Goal: Information Seeking & Learning: Learn about a topic

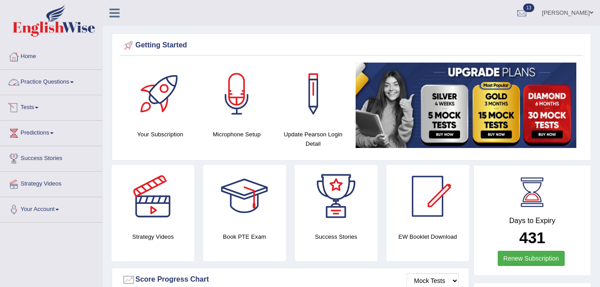
drag, startPoint x: 0, startPoint y: 0, endPoint x: 64, endPoint y: 81, distance: 103.6
click at [64, 81] on link "Practice Questions" at bounding box center [51, 81] width 102 height 22
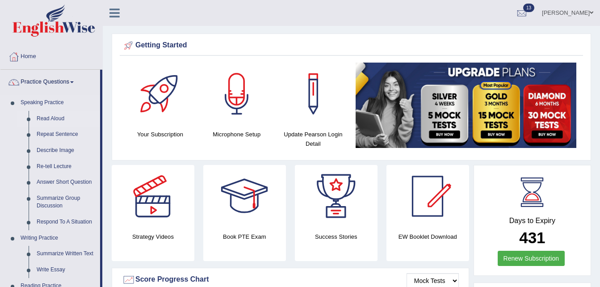
click at [51, 118] on link "Read Aloud" at bounding box center [66, 119] width 67 height 16
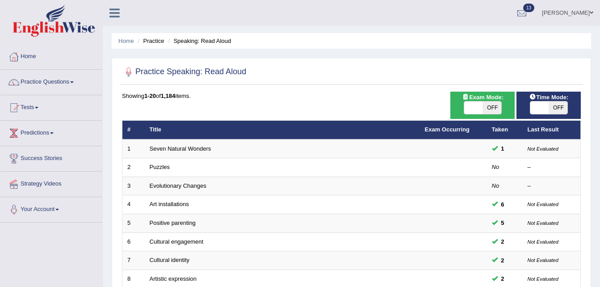
scroll to position [250, 0]
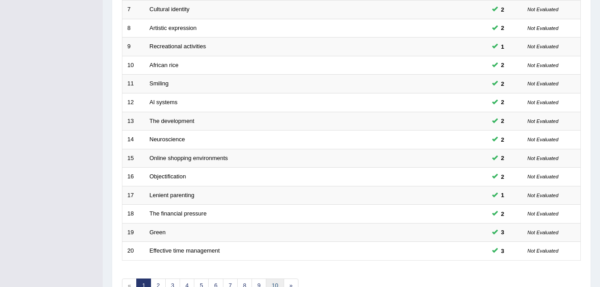
click at [277, 283] on link "10" at bounding box center [275, 285] width 18 height 15
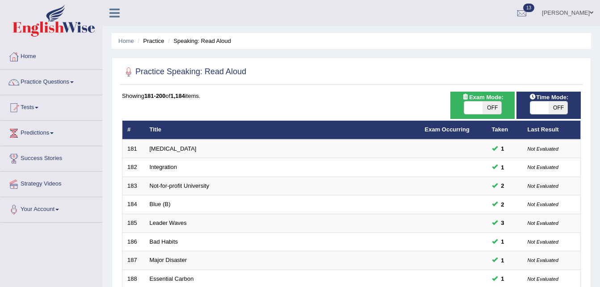
scroll to position [250, 0]
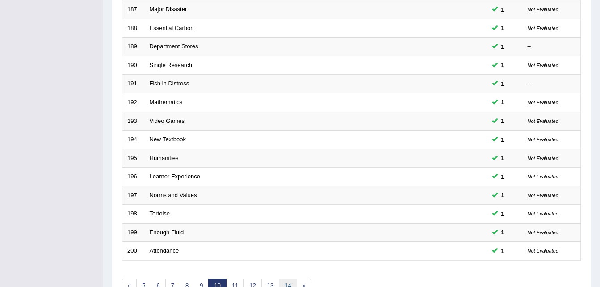
click at [288, 279] on link "14" at bounding box center [288, 285] width 18 height 15
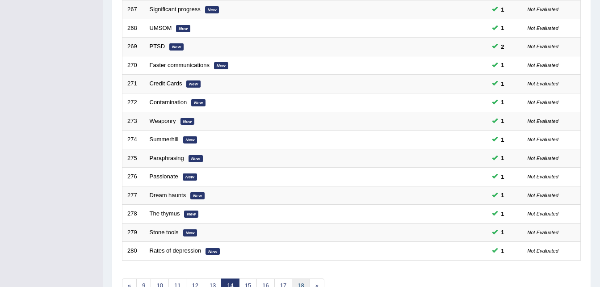
click at [298, 281] on link "18" at bounding box center [301, 285] width 18 height 15
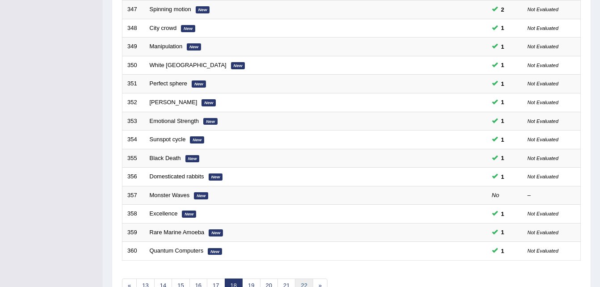
click at [305, 281] on link "22" at bounding box center [304, 285] width 18 height 15
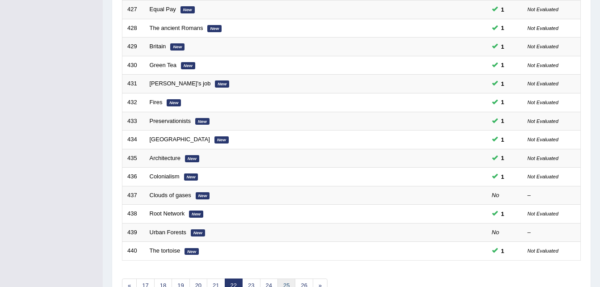
click at [291, 279] on link "25" at bounding box center [286, 285] width 18 height 15
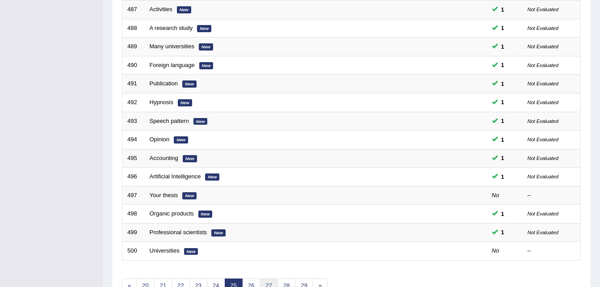
click at [275, 281] on link "27" at bounding box center [269, 285] width 18 height 15
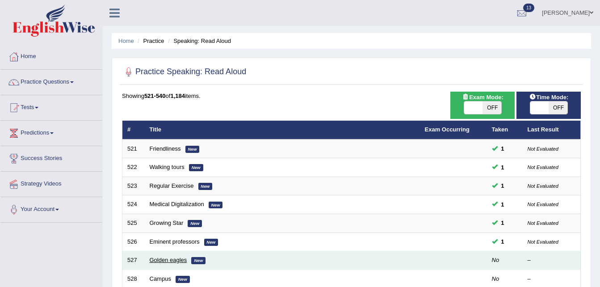
click at [161, 259] on link "Golden eagles" at bounding box center [169, 259] width 38 height 7
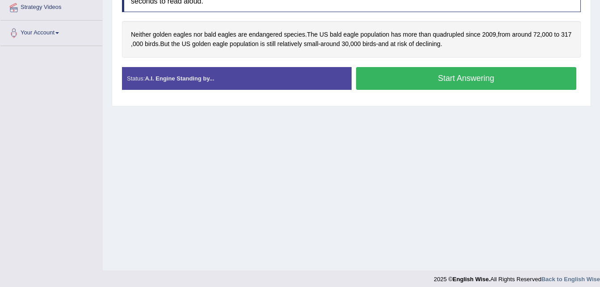
scroll to position [182, 0]
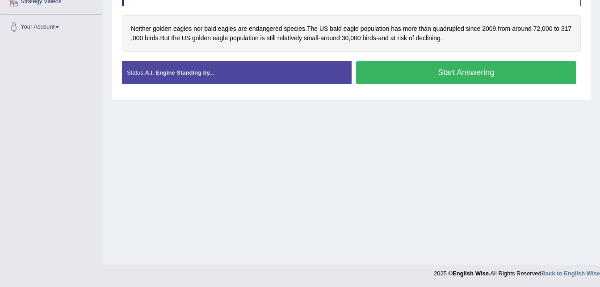
click at [415, 73] on button "Start Answering" at bounding box center [466, 72] width 221 height 23
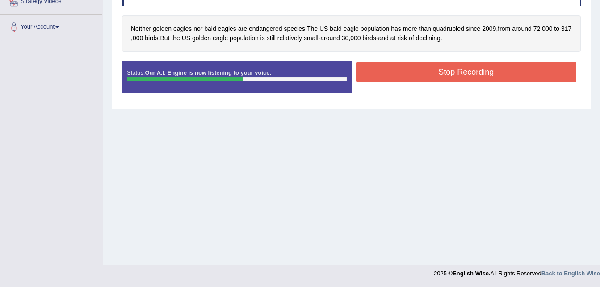
click at [415, 73] on button "Stop Recording" at bounding box center [466, 72] width 221 height 21
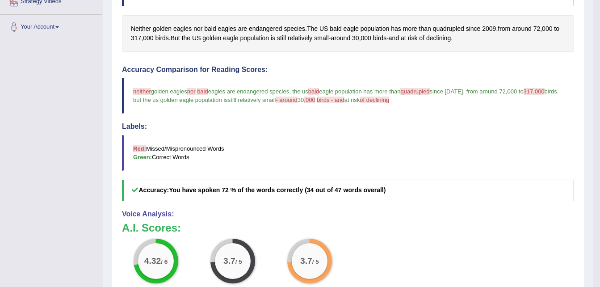
scroll to position [0, 0]
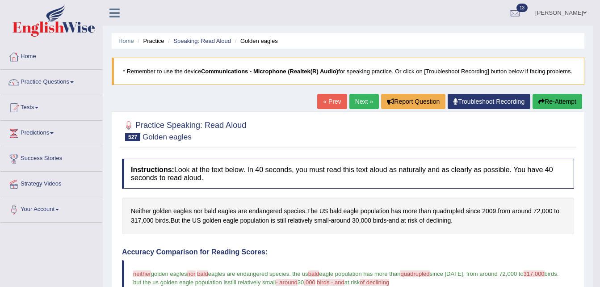
click at [357, 99] on link "Next »" at bounding box center [363, 101] width 29 height 15
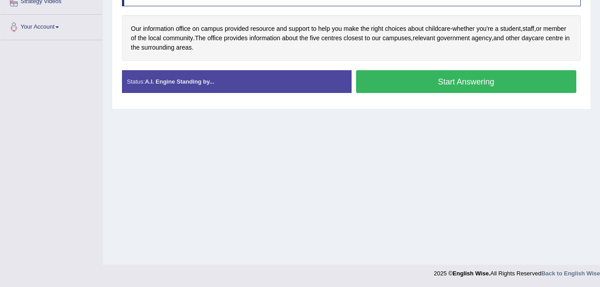
click at [425, 81] on button "Start Answering" at bounding box center [466, 81] width 221 height 23
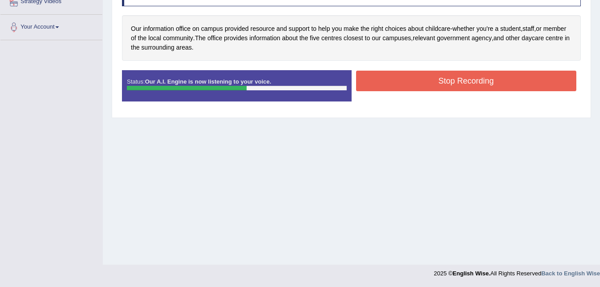
click at [425, 81] on button "Stop Recording" at bounding box center [466, 81] width 221 height 21
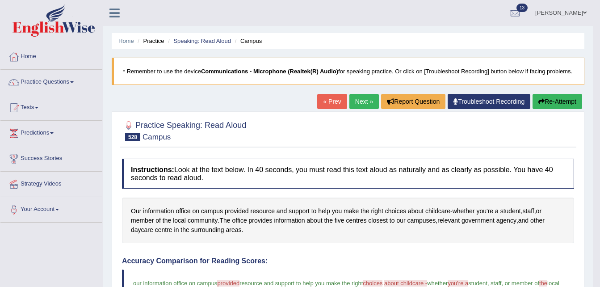
click at [362, 100] on link "Next »" at bounding box center [363, 101] width 29 height 15
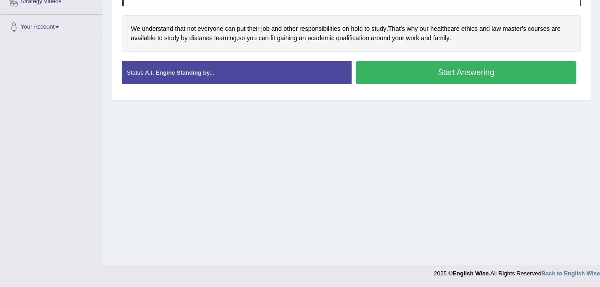
click at [396, 69] on button "Start Answering" at bounding box center [466, 72] width 221 height 23
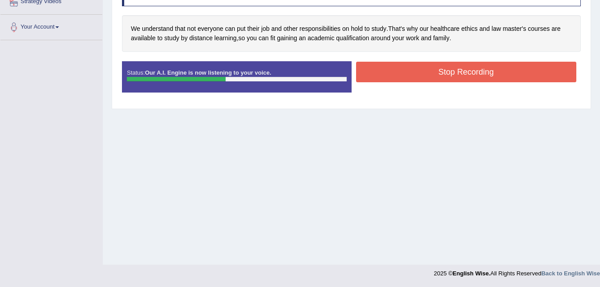
click at [413, 69] on button "Stop Recording" at bounding box center [466, 72] width 221 height 21
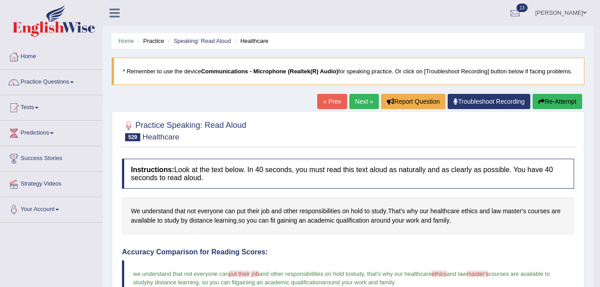
click at [368, 102] on link "Next »" at bounding box center [363, 101] width 29 height 15
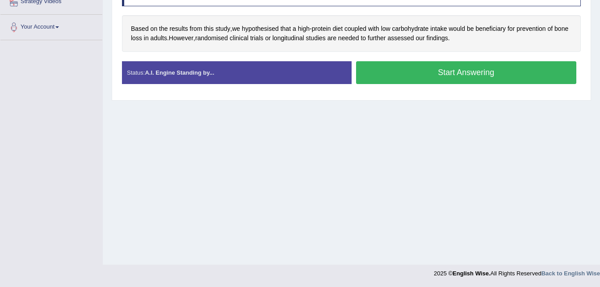
click at [415, 67] on button "Start Answering" at bounding box center [466, 72] width 221 height 23
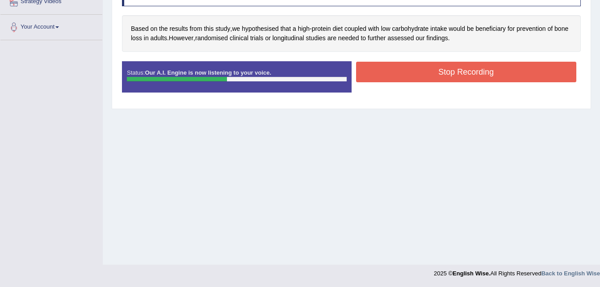
click at [435, 79] on button "Stop Recording" at bounding box center [466, 72] width 221 height 21
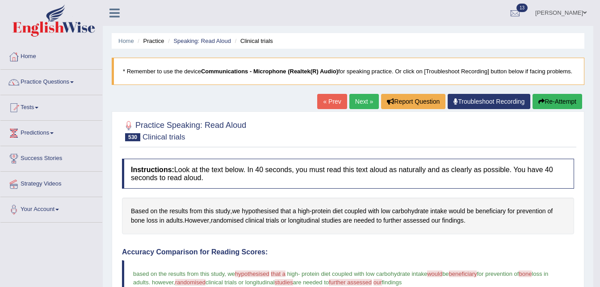
click at [357, 100] on link "Next »" at bounding box center [363, 101] width 29 height 15
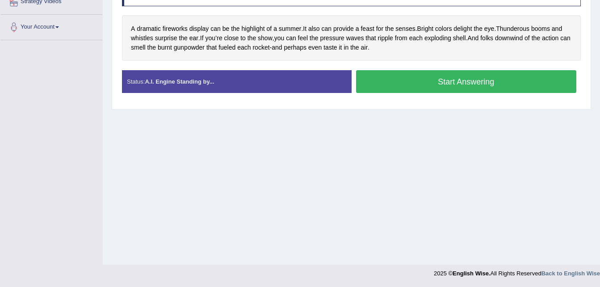
click at [413, 71] on button "Start Answering" at bounding box center [466, 81] width 221 height 23
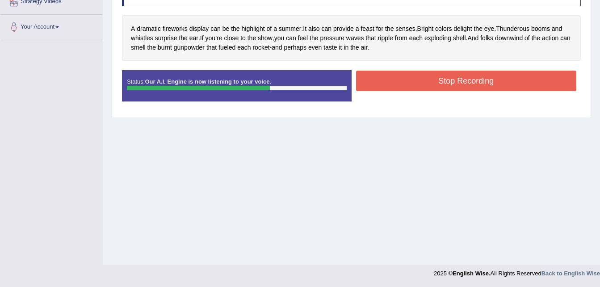
click at [413, 71] on button "Stop Recording" at bounding box center [466, 81] width 221 height 21
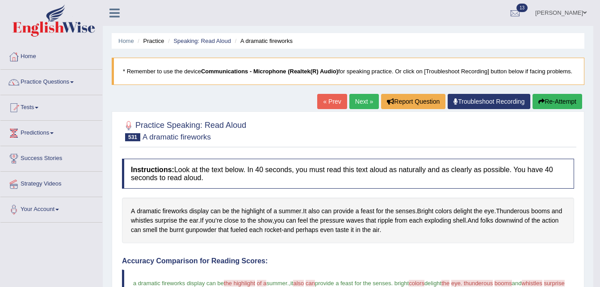
click at [364, 96] on link "Next »" at bounding box center [363, 101] width 29 height 15
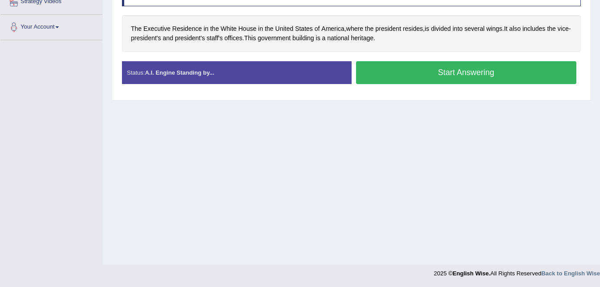
click at [419, 73] on button "Start Answering" at bounding box center [466, 72] width 221 height 23
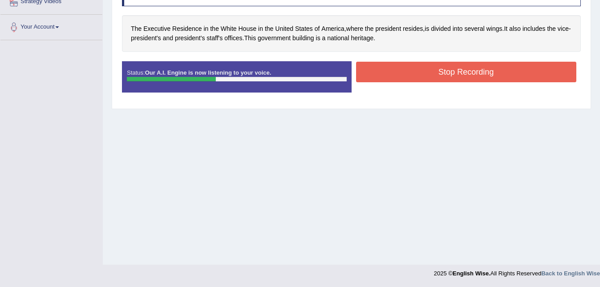
click at [419, 73] on button "Stop Recording" at bounding box center [466, 72] width 221 height 21
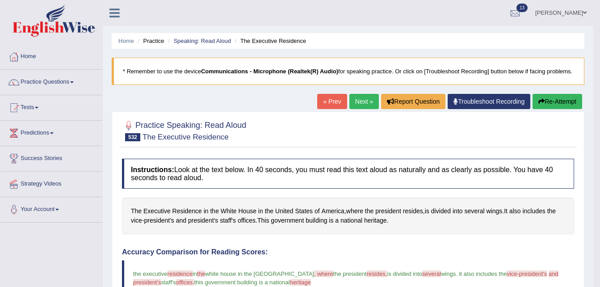
click at [364, 98] on link "Next »" at bounding box center [363, 101] width 29 height 15
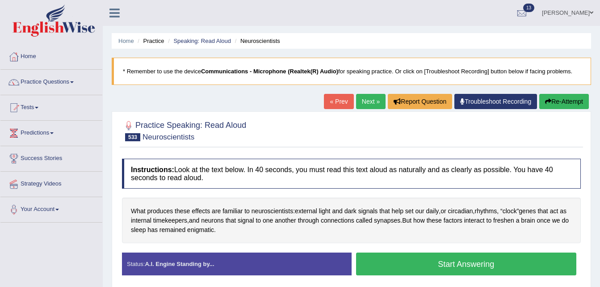
scroll to position [182, 0]
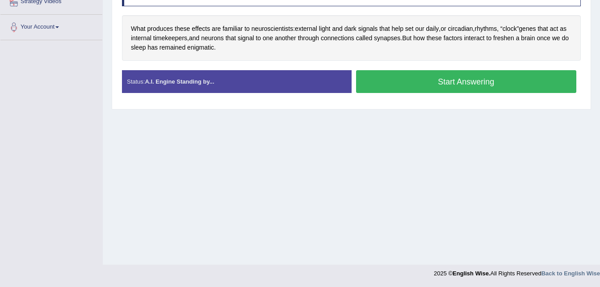
click at [402, 83] on button "Start Answering" at bounding box center [466, 81] width 221 height 23
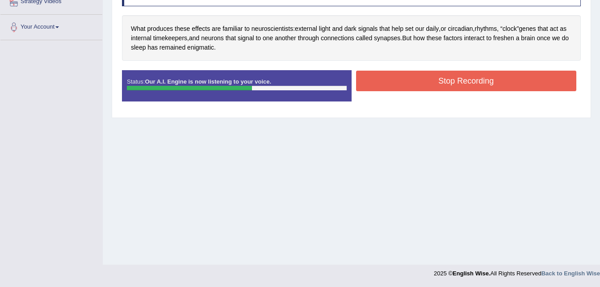
click at [402, 83] on button "Stop Recording" at bounding box center [466, 81] width 221 height 21
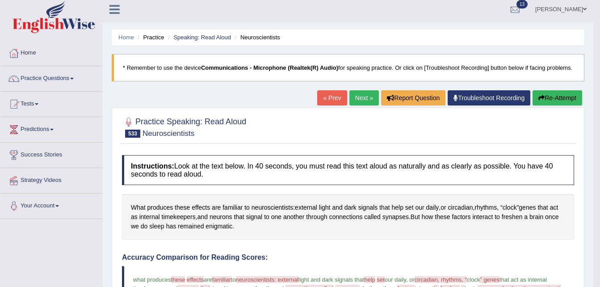
scroll to position [0, 0]
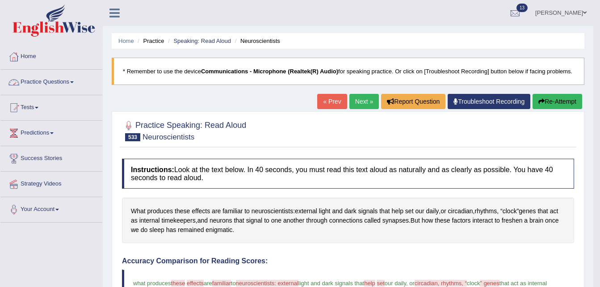
click at [73, 86] on link "Practice Questions" at bounding box center [51, 81] width 102 height 22
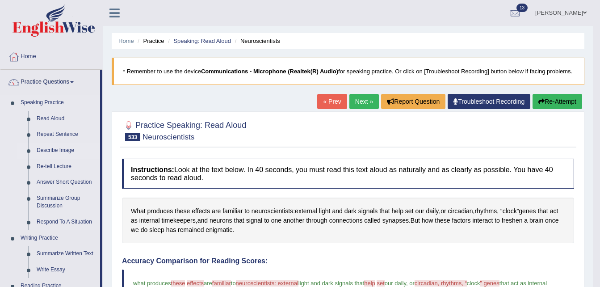
click at [47, 149] on link "Describe Image" at bounding box center [66, 150] width 67 height 16
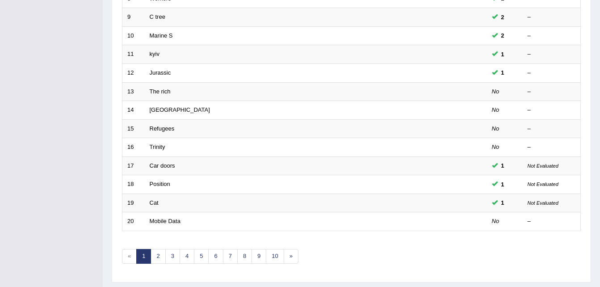
scroll to position [304, 0]
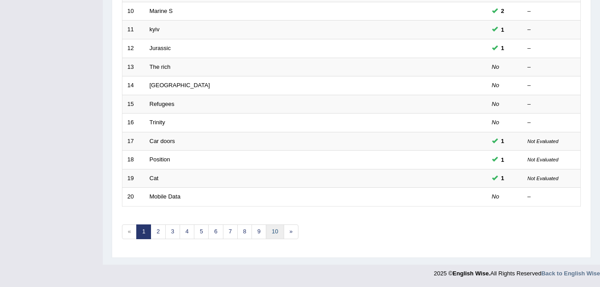
click at [271, 229] on link "10" at bounding box center [275, 231] width 18 height 15
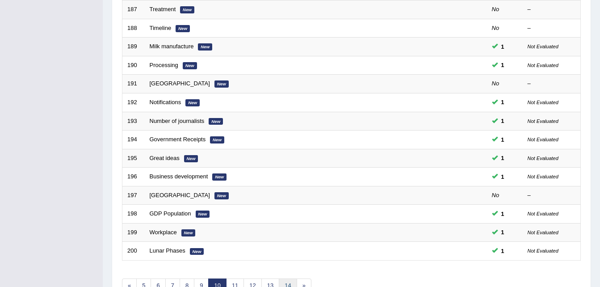
click at [287, 279] on link "14" at bounding box center [288, 285] width 18 height 15
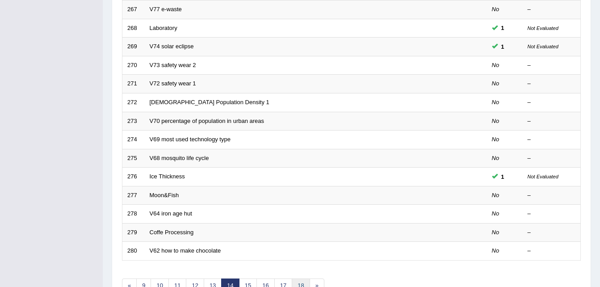
click at [294, 279] on link "18" at bounding box center [301, 285] width 18 height 15
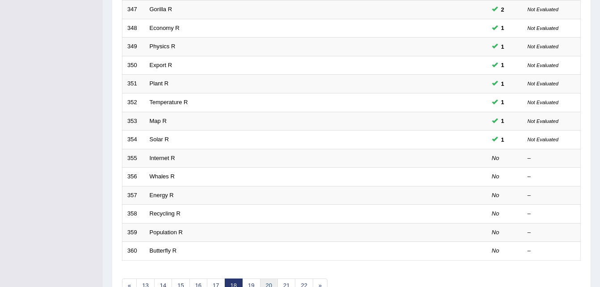
click at [269, 280] on link "20" at bounding box center [269, 285] width 18 height 15
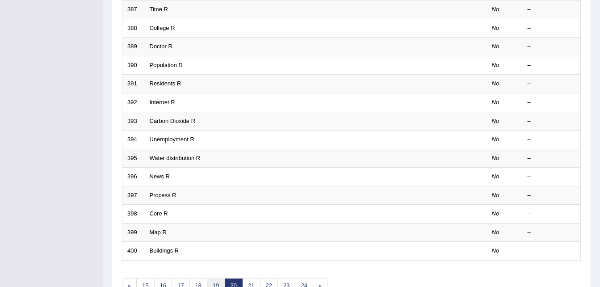
click at [212, 282] on link "19" at bounding box center [216, 285] width 18 height 15
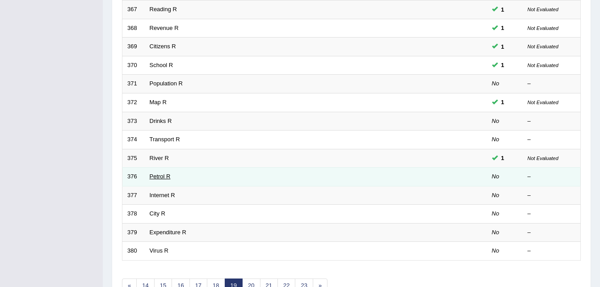
click at [157, 176] on link "Petrol R" at bounding box center [160, 176] width 21 height 7
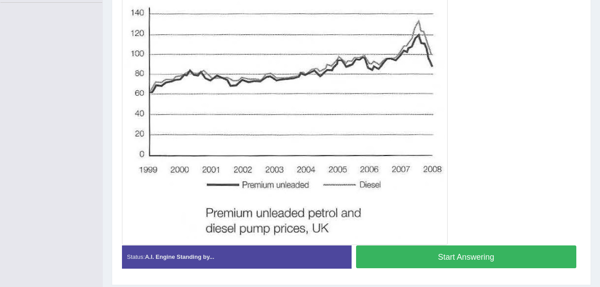
scroll to position [211, 0]
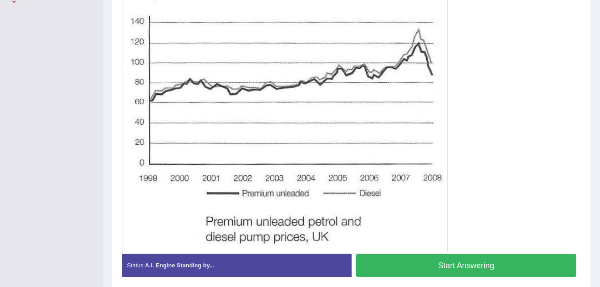
click at [454, 269] on button "Start Answering" at bounding box center [466, 265] width 221 height 23
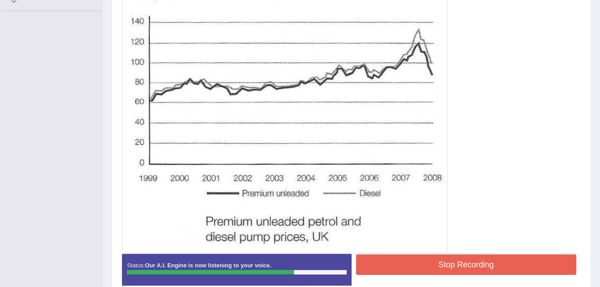
click at [465, 267] on button "Stop Recording" at bounding box center [466, 264] width 221 height 21
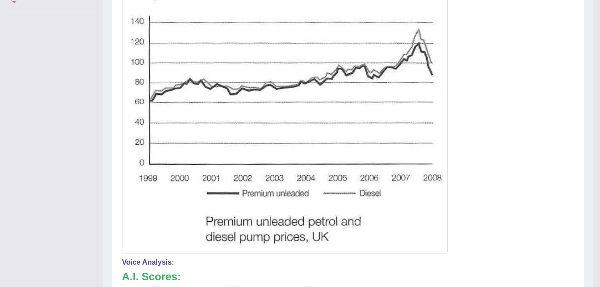
scroll to position [0, 0]
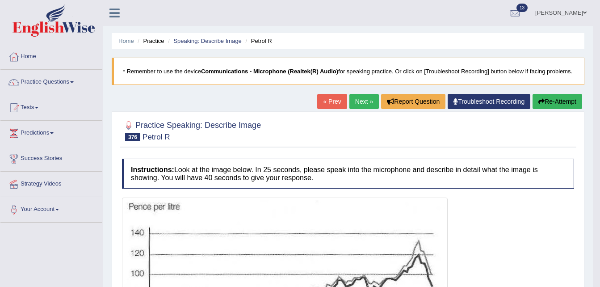
click at [371, 100] on link "Next »" at bounding box center [363, 101] width 29 height 15
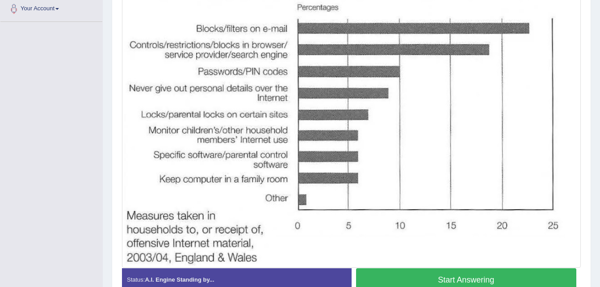
scroll to position [208, 0]
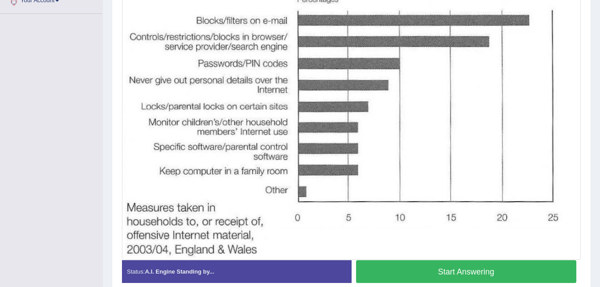
click at [529, 270] on button "Start Answering" at bounding box center [466, 271] width 221 height 23
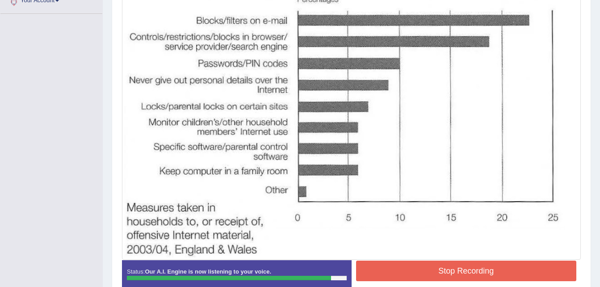
click at [529, 270] on button "Stop Recording" at bounding box center [466, 270] width 221 height 21
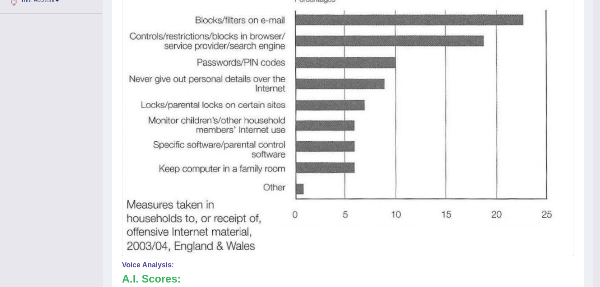
scroll to position [0, 0]
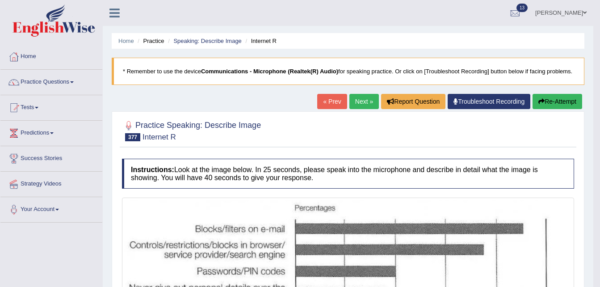
click at [357, 104] on link "Next »" at bounding box center [363, 101] width 29 height 15
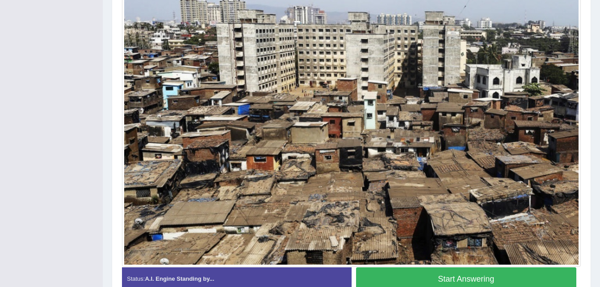
scroll to position [232, 0]
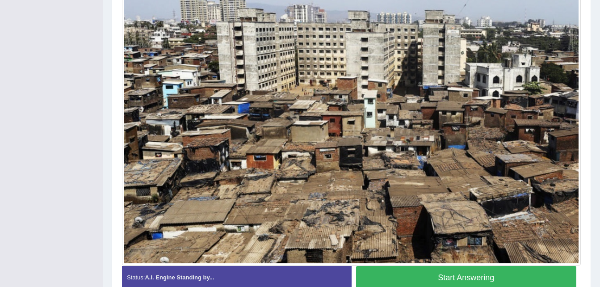
click at [451, 276] on button "Start Answering" at bounding box center [466, 277] width 221 height 23
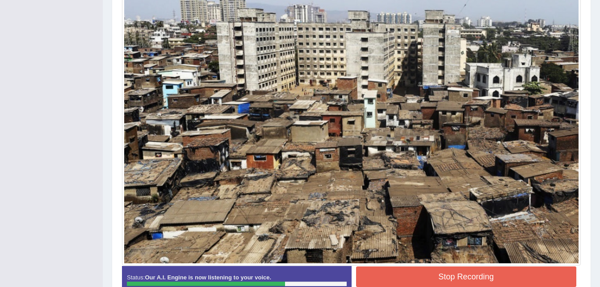
scroll to position [288, 0]
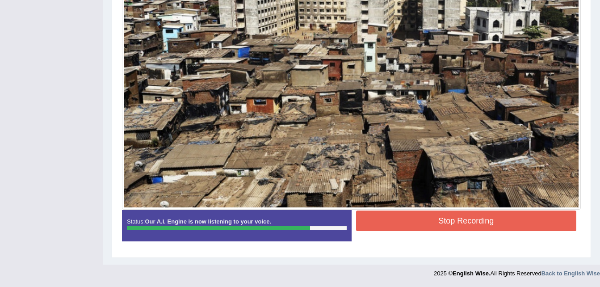
click at [463, 218] on button "Stop Recording" at bounding box center [466, 220] width 221 height 21
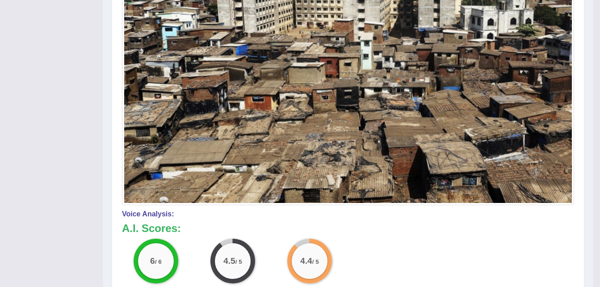
scroll to position [38, 0]
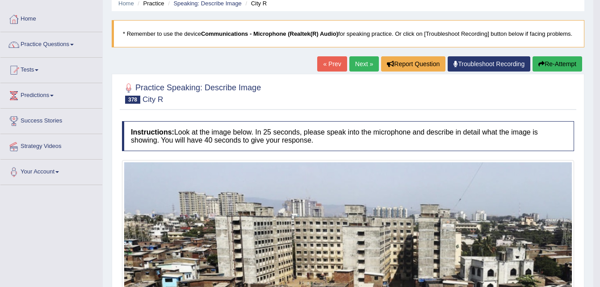
click at [360, 60] on link "Next »" at bounding box center [363, 63] width 29 height 15
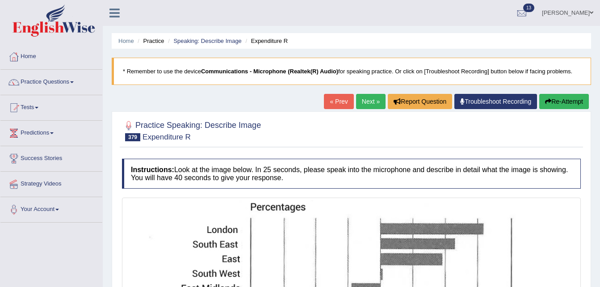
click at [366, 103] on link "Next »" at bounding box center [370, 101] width 29 height 15
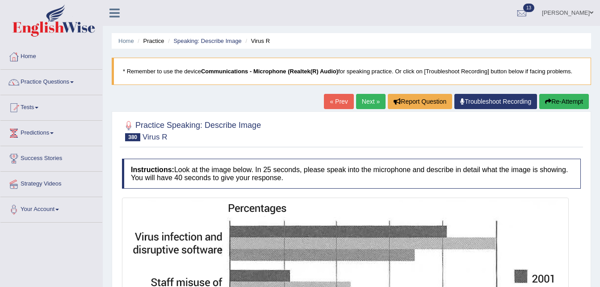
click at [375, 106] on link "Next »" at bounding box center [370, 101] width 29 height 15
